Goal: Check status: Check status

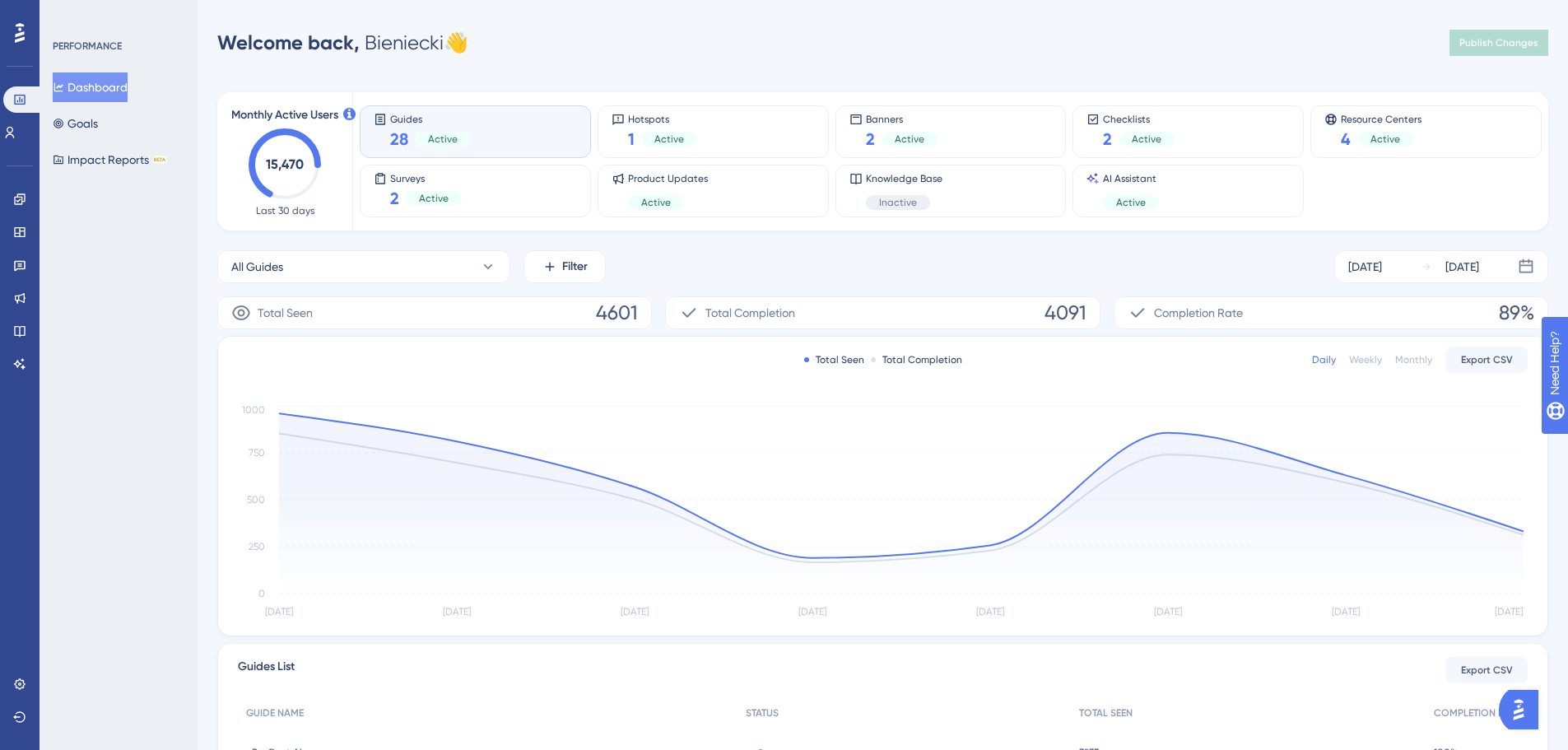
click at [126, 240] on div "PERFORMANCE Dashboard Goals Impact Reports BETA" at bounding box center [119, 375] width 158 height 750
click at [21, 205] on icon at bounding box center [20, 199] width 14 height 14
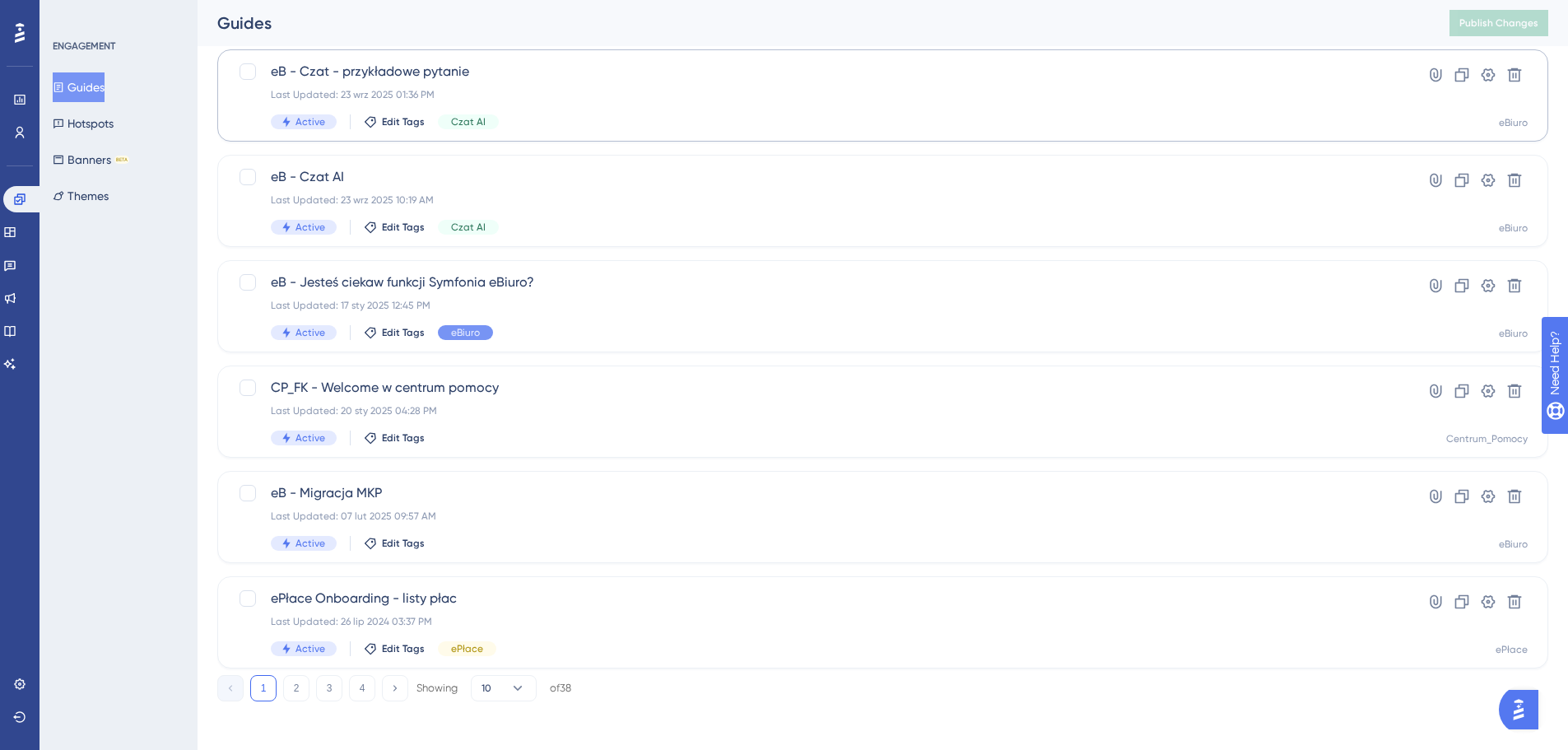
scroll to position [528, 0]
click at [611, 289] on div "eB - Jesteś ciekaw funkcji Symfonia eBiuro? Last Updated: 17 sty 2025 12:45 PM …" at bounding box center [817, 302] width 1093 height 68
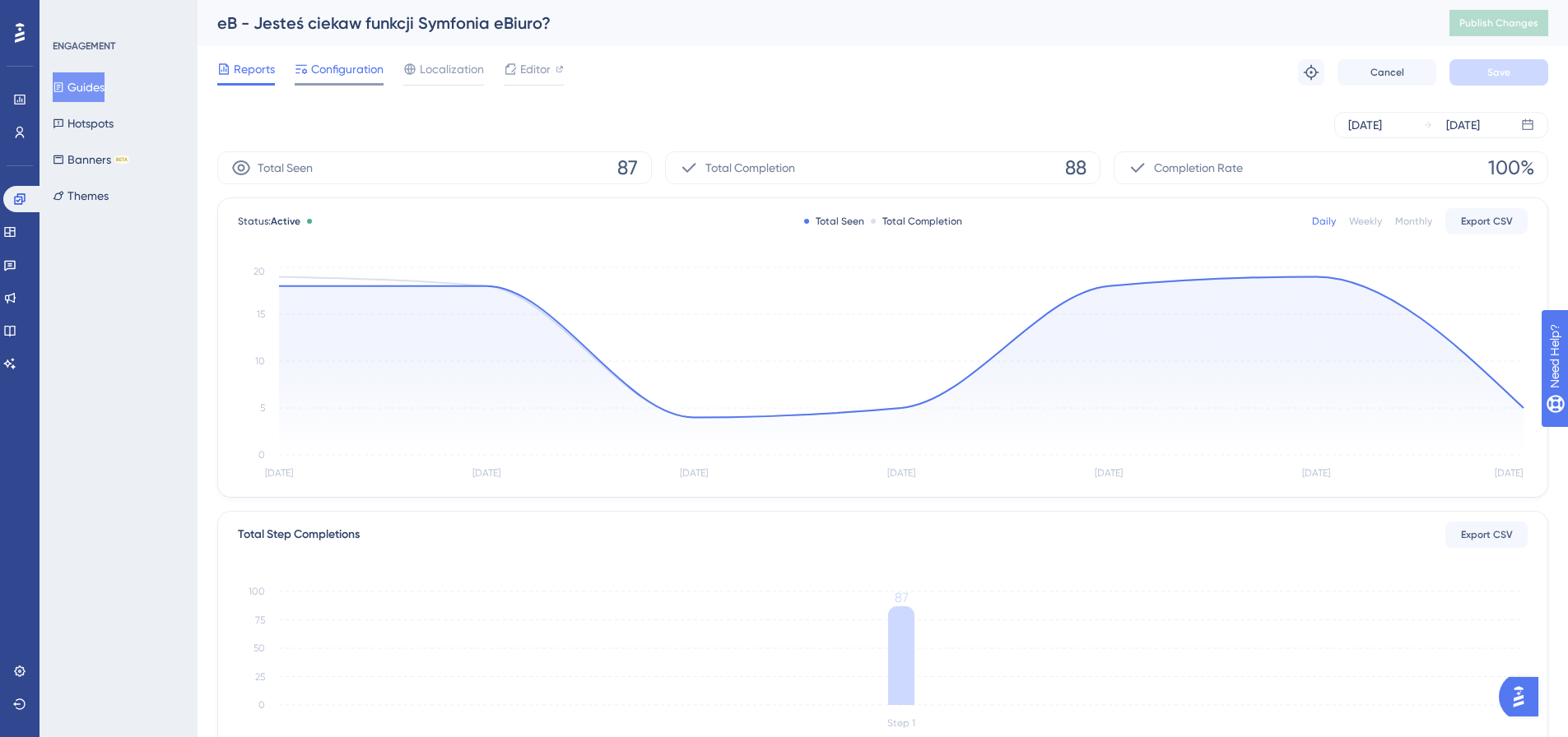
click at [367, 76] on span "Configuration" at bounding box center [347, 69] width 72 height 20
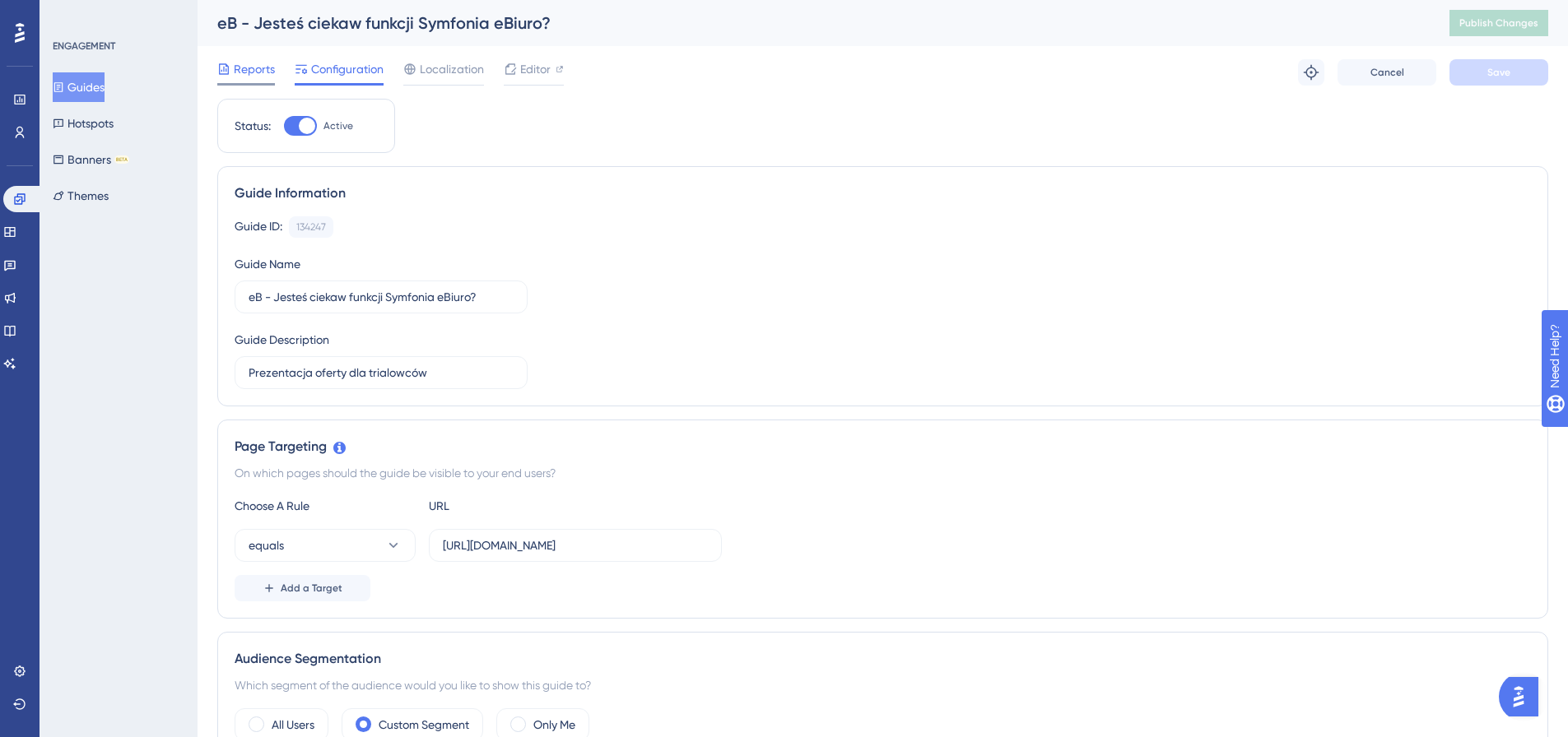
click at [249, 71] on span "Reports" at bounding box center [255, 69] width 42 height 20
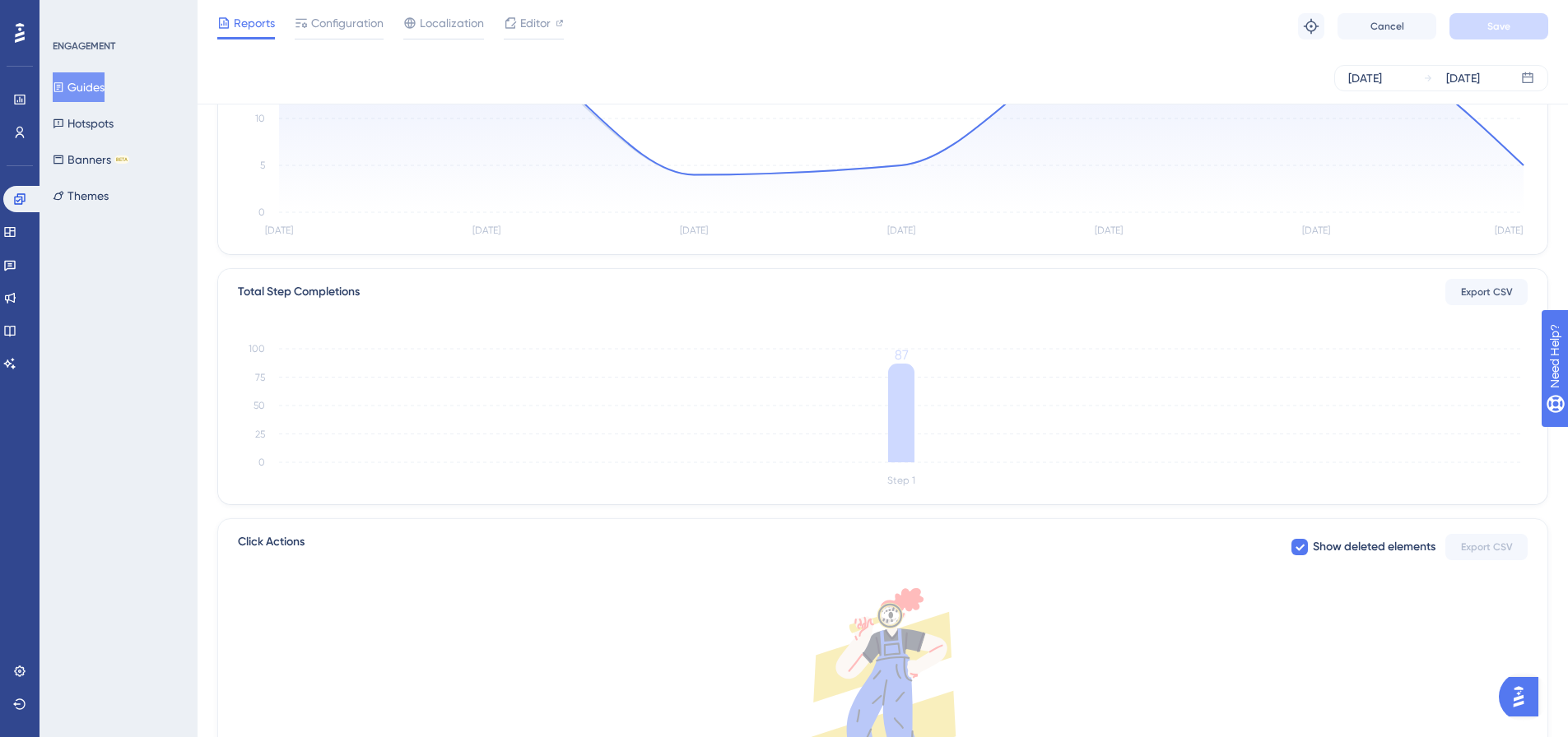
scroll to position [165, 0]
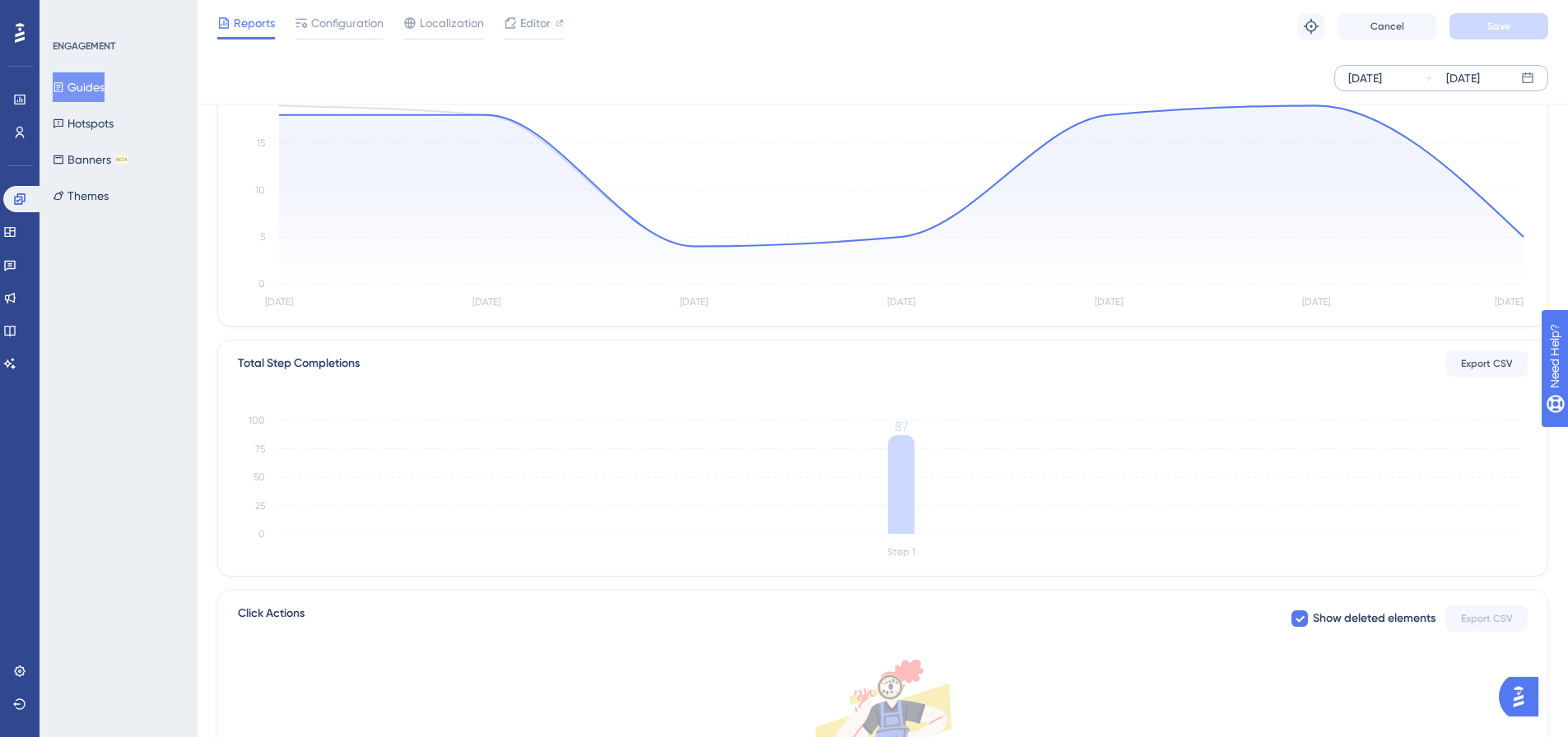
click at [1370, 80] on div "[DATE]" at bounding box center [1365, 78] width 34 height 20
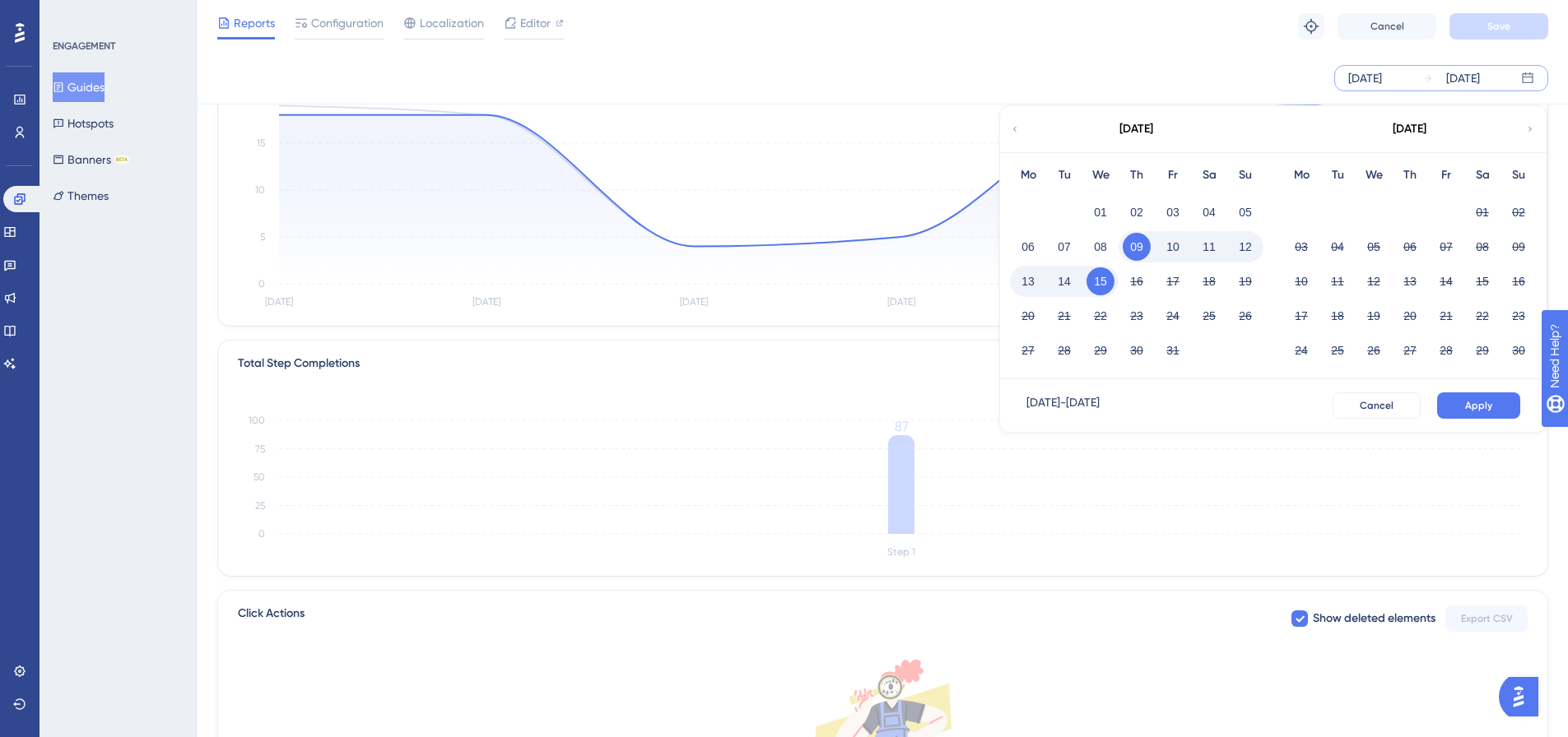
click at [1017, 133] on icon at bounding box center [1016, 129] width 10 height 14
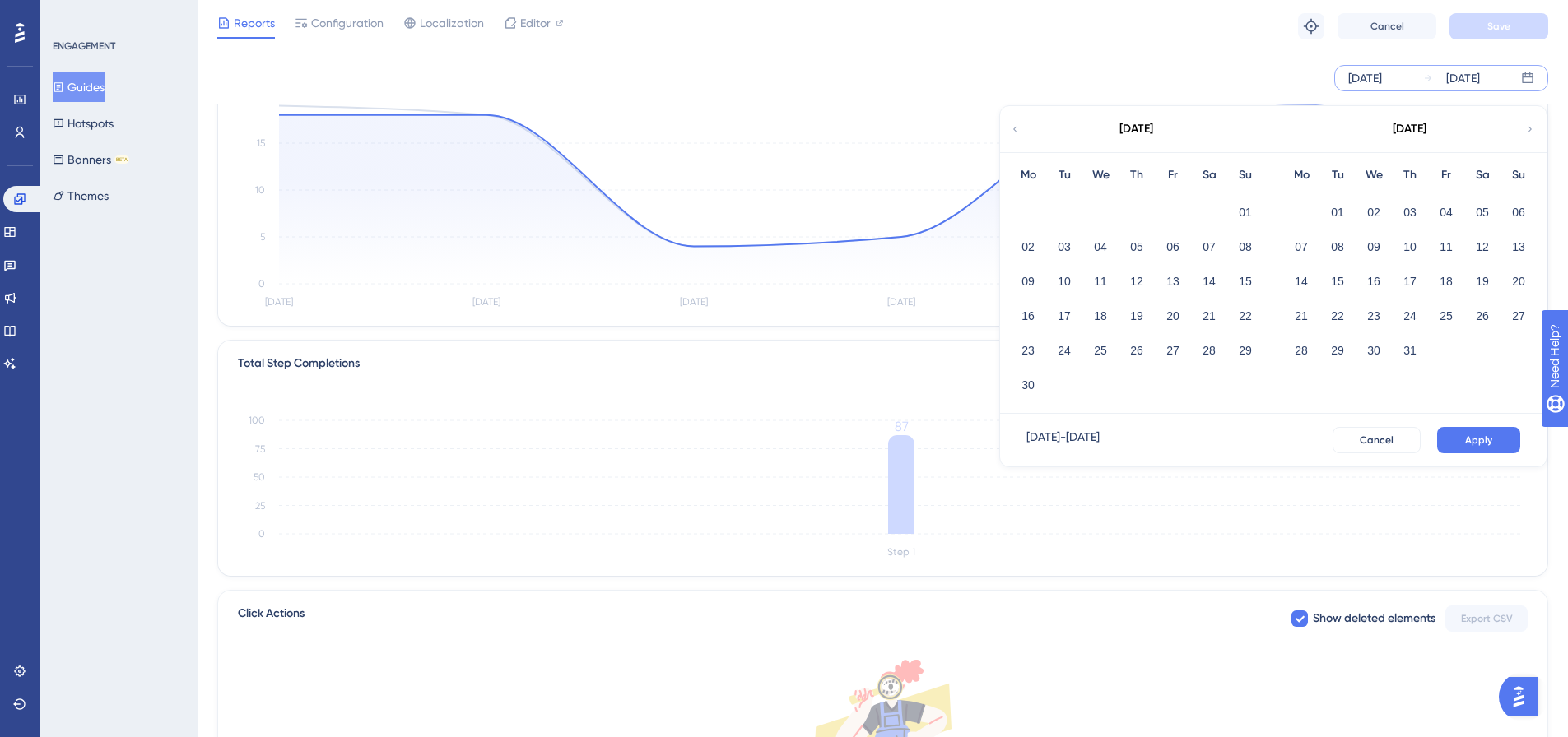
click at [1017, 133] on icon at bounding box center [1016, 129] width 10 height 14
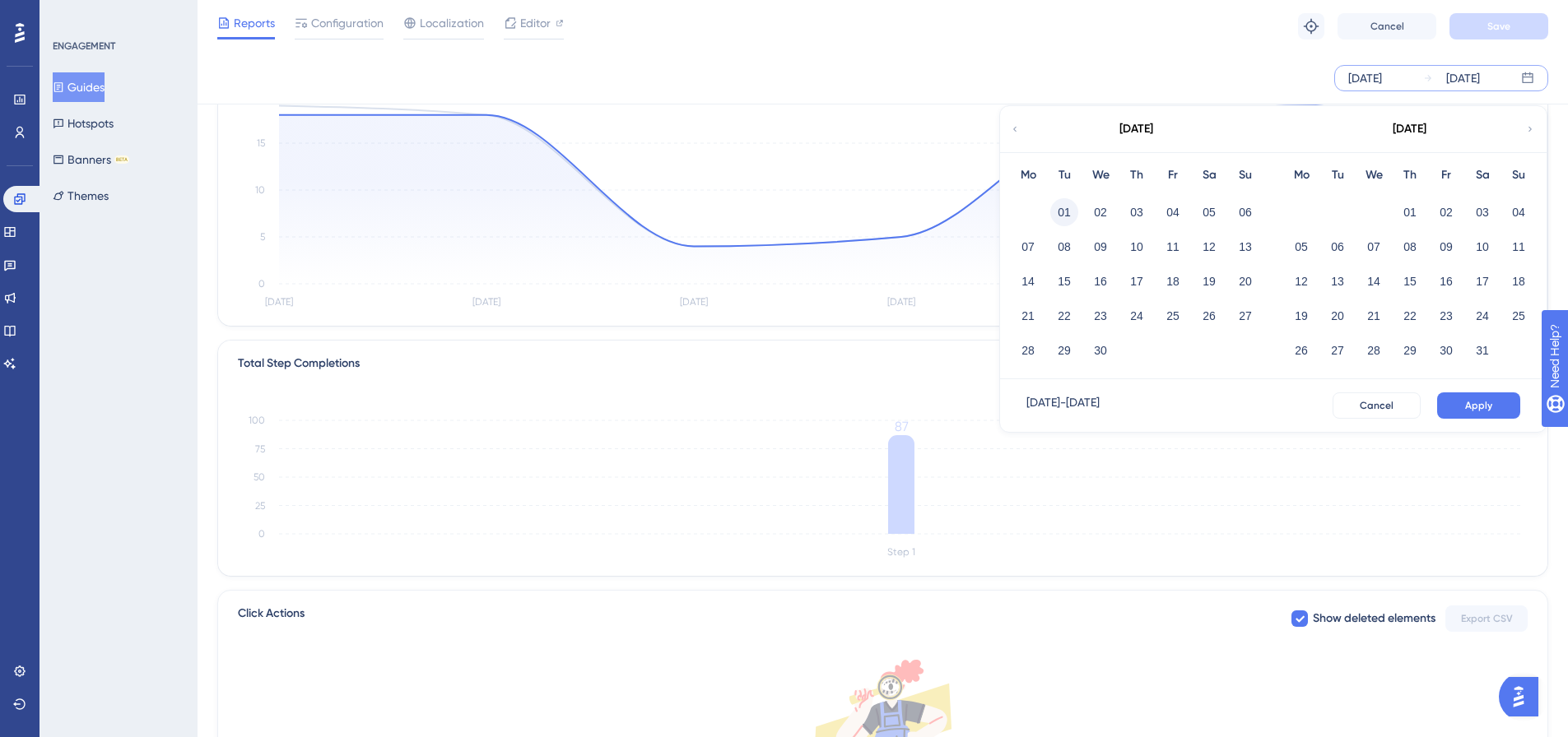
click at [1071, 210] on button "01" at bounding box center [1064, 212] width 28 height 28
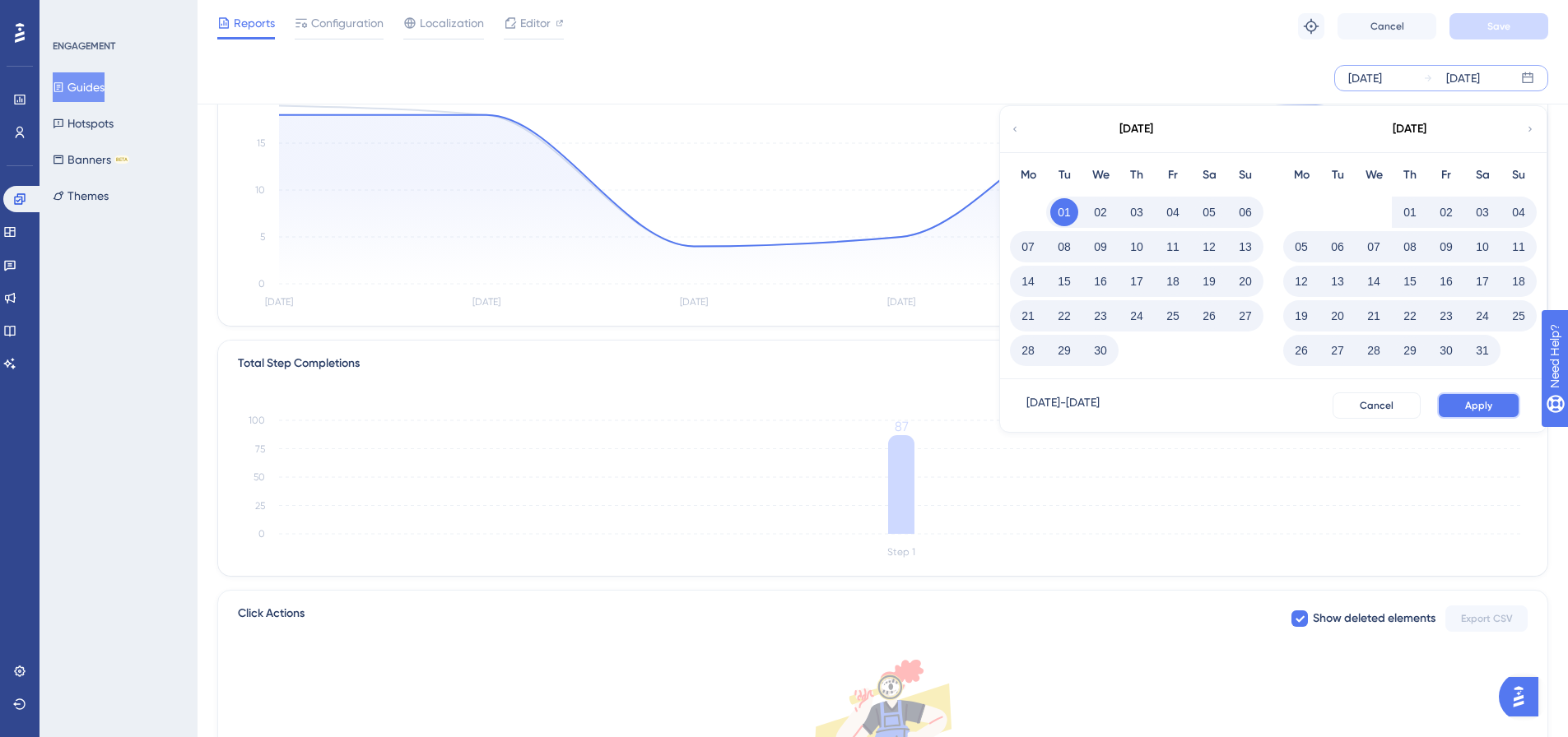
click at [1484, 403] on span "Apply" at bounding box center [1479, 406] width 27 height 14
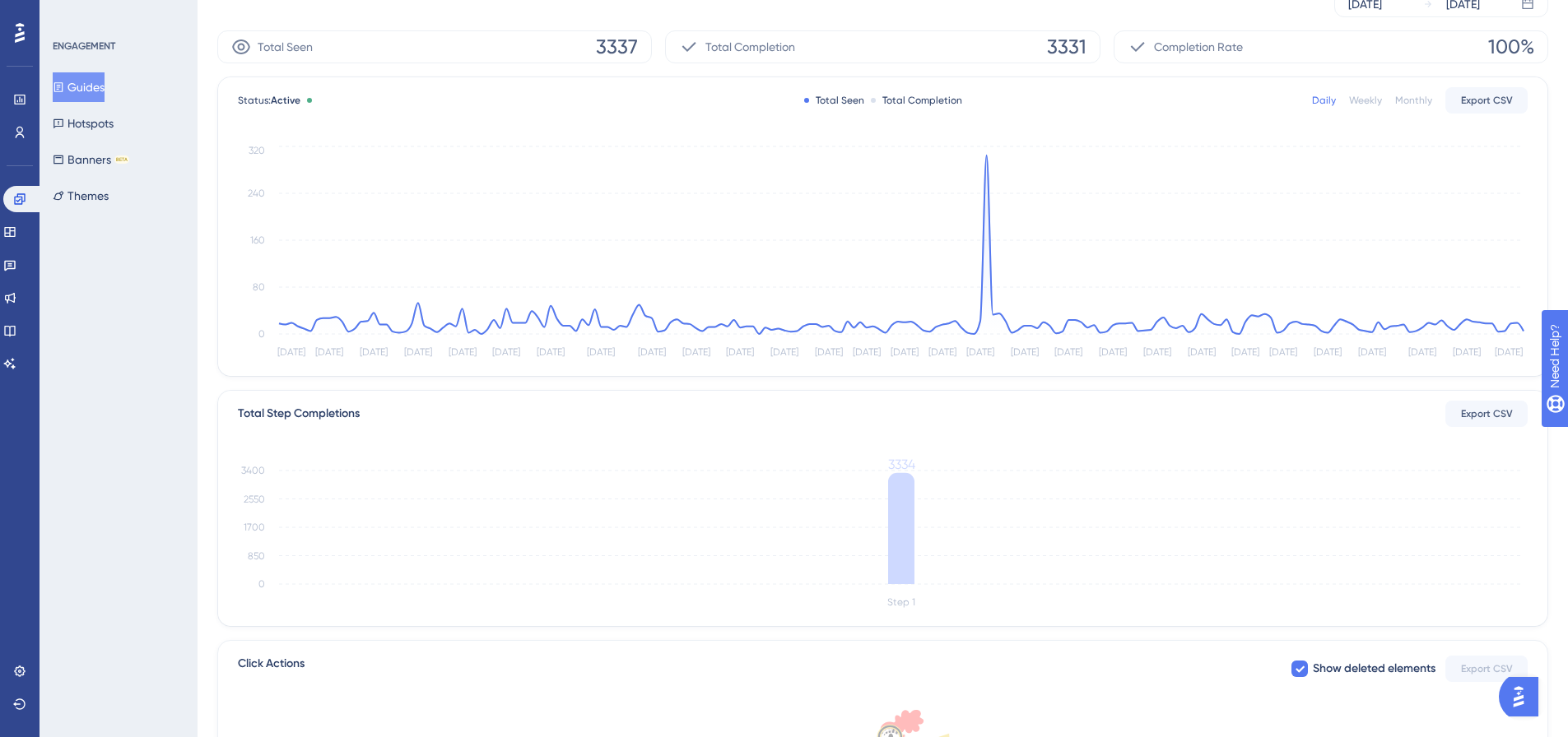
scroll to position [0, 0]
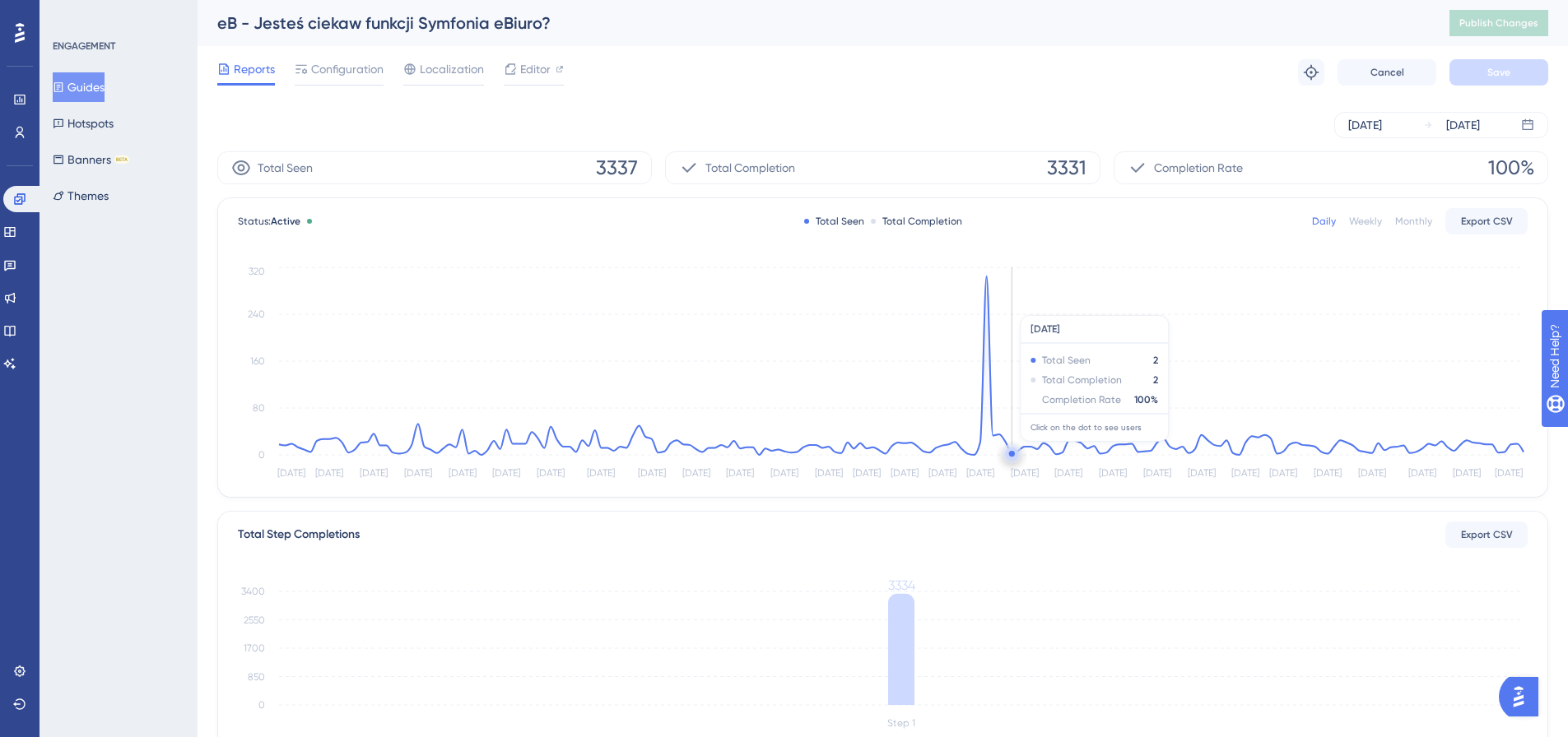
click at [1014, 450] on circle at bounding box center [1012, 455] width 14 height 14
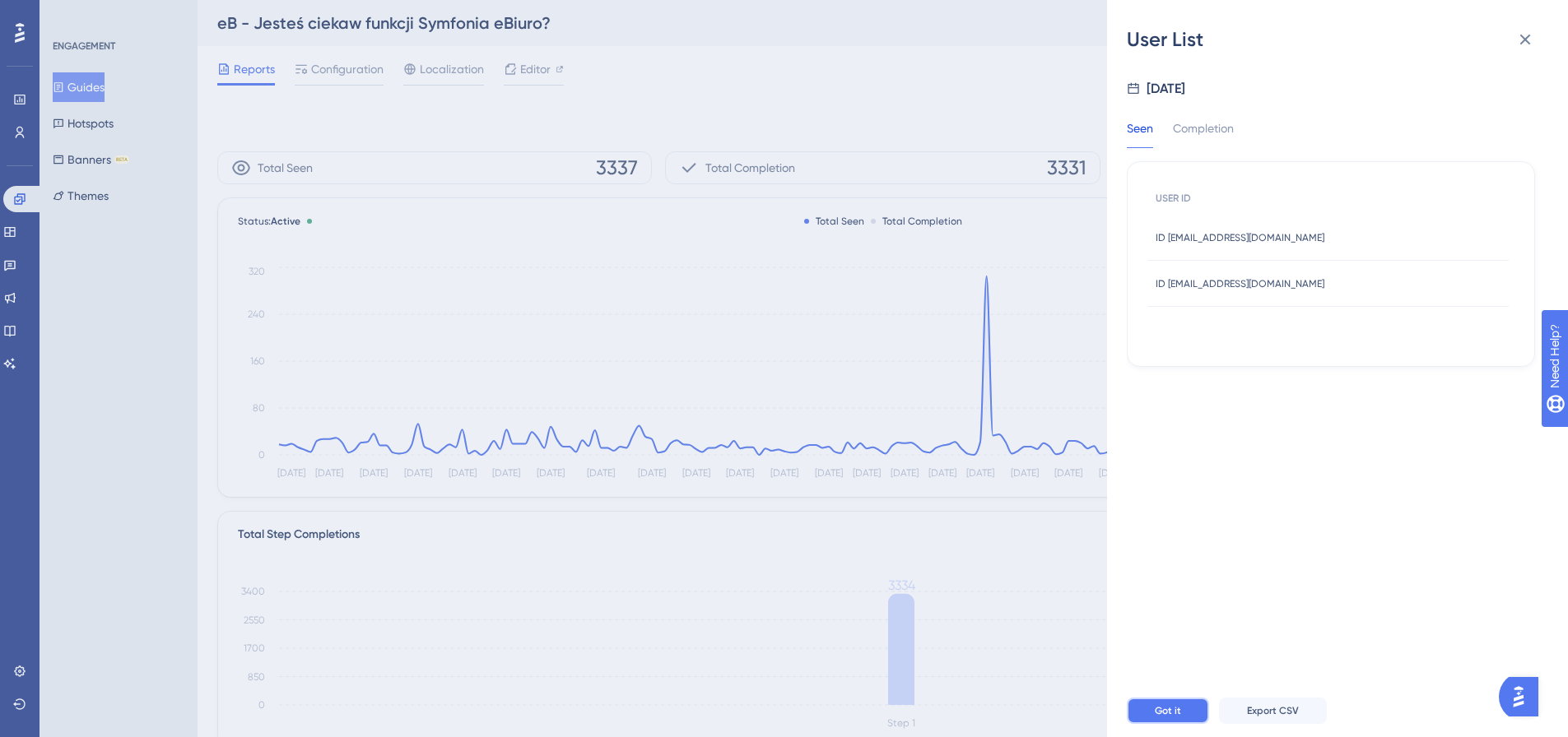
click at [1187, 721] on button "Got it" at bounding box center [1168, 711] width 82 height 26
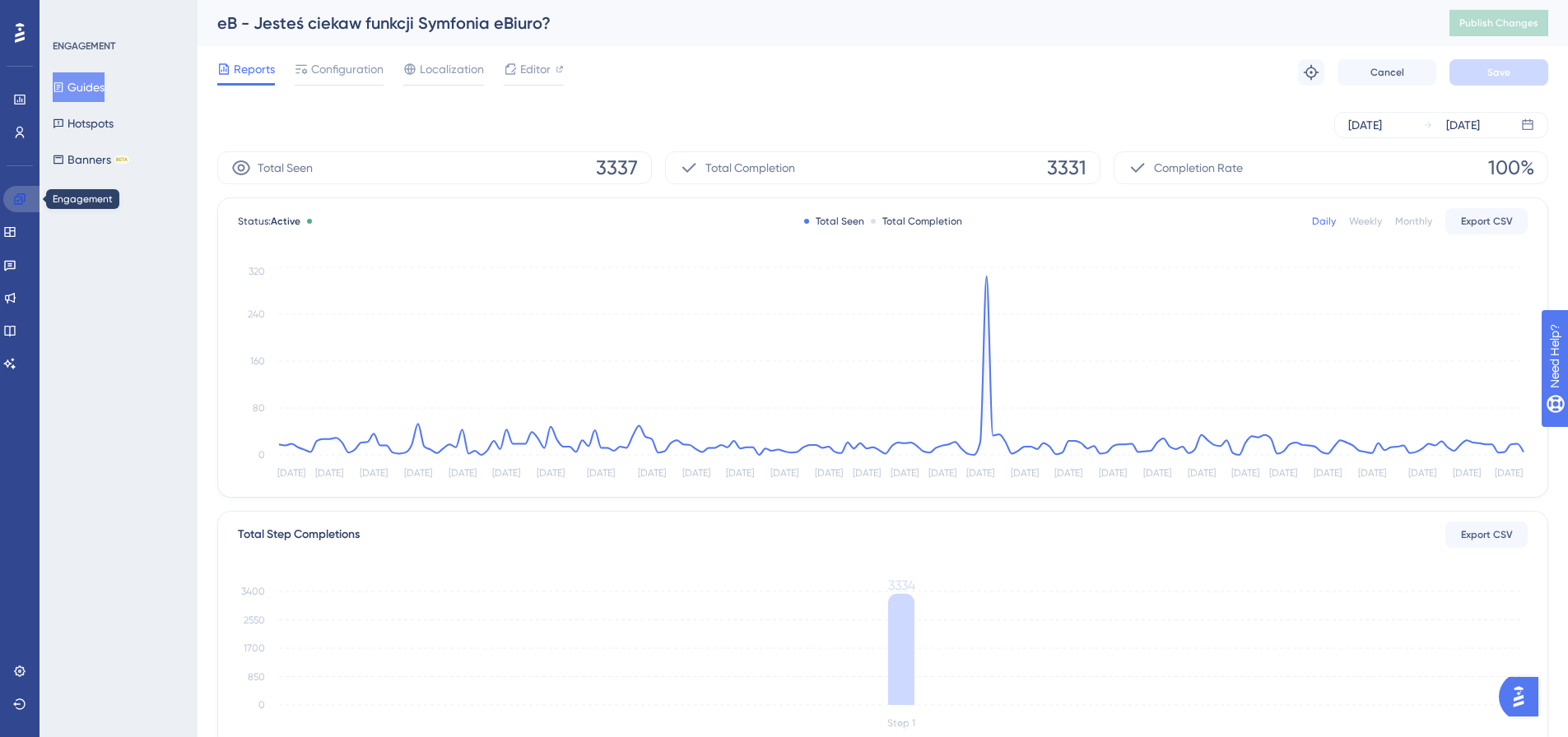
click at [14, 194] on icon at bounding box center [20, 199] width 14 height 14
